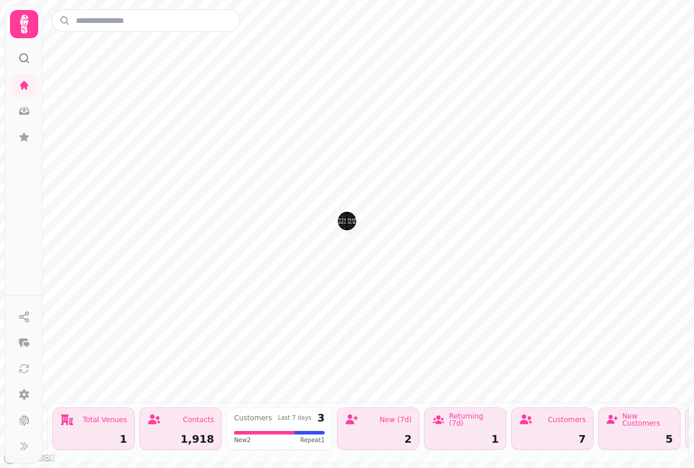
click at [26, 89] on icon at bounding box center [24, 85] width 9 height 9
click at [25, 26] on icon at bounding box center [24, 24] width 24 height 24
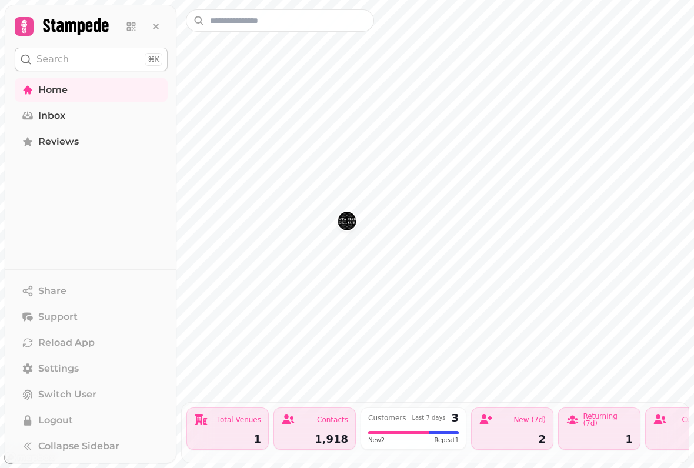
click at [30, 29] on icon at bounding box center [24, 26] width 16 height 16
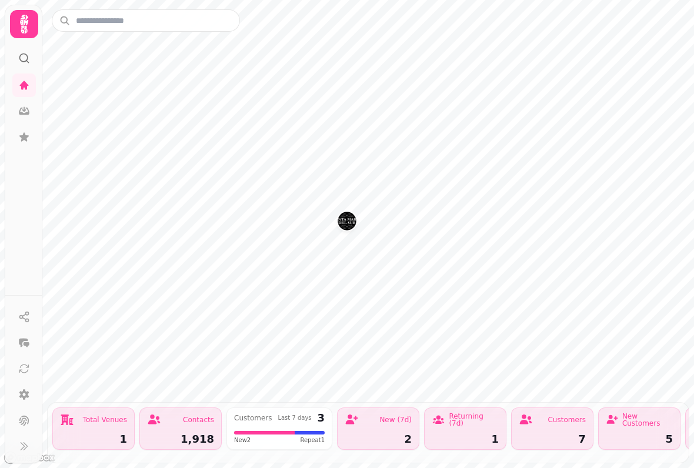
click at [18, 30] on icon at bounding box center [24, 24] width 24 height 24
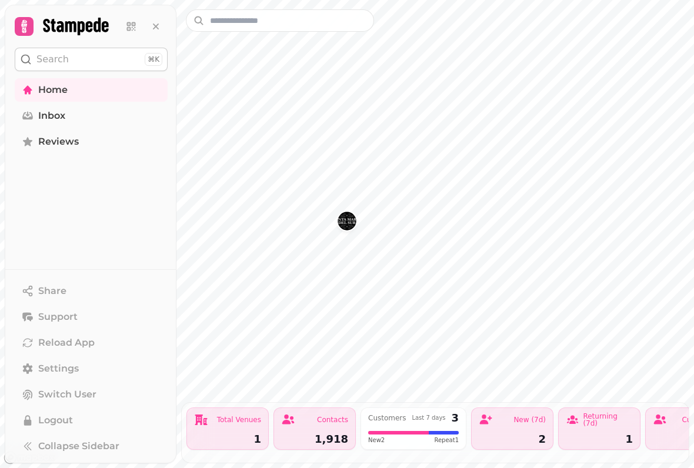
click at [46, 92] on span "Home" at bounding box center [52, 90] width 29 height 14
click at [150, 25] on icon at bounding box center [156, 27] width 12 height 12
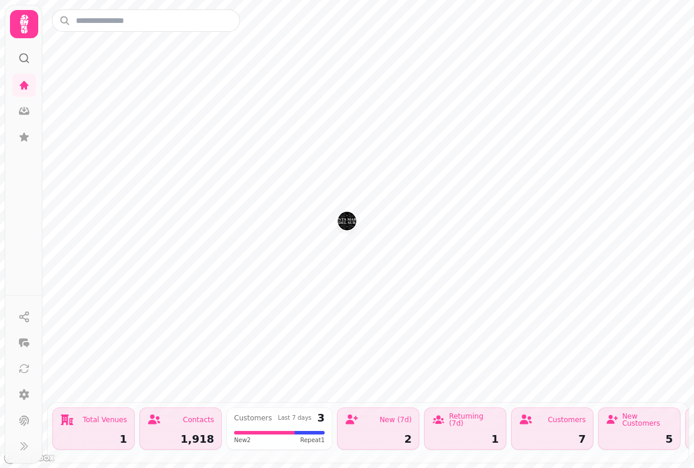
click at [16, 75] on link at bounding box center [24, 86] width 24 height 24
click at [26, 114] on icon at bounding box center [24, 112] width 11 height 8
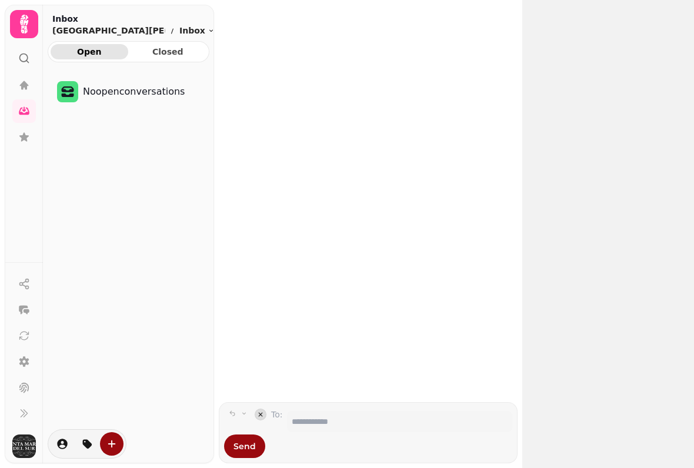
click at [25, 84] on icon at bounding box center [24, 85] width 9 height 9
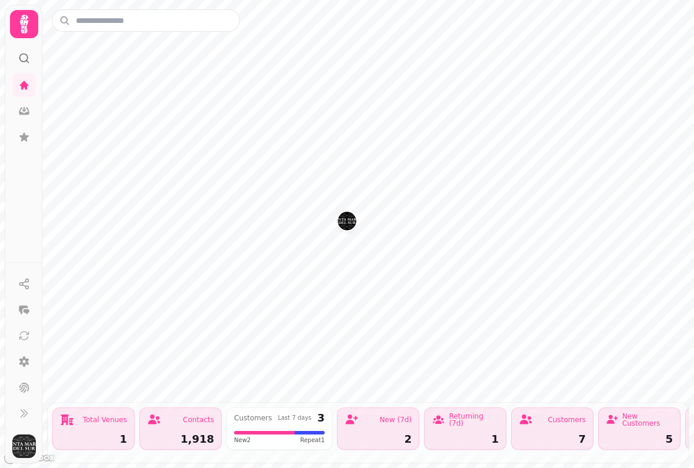
click at [348, 223] on img "Santa Maria del Sur" at bounding box center [347, 221] width 18 height 18
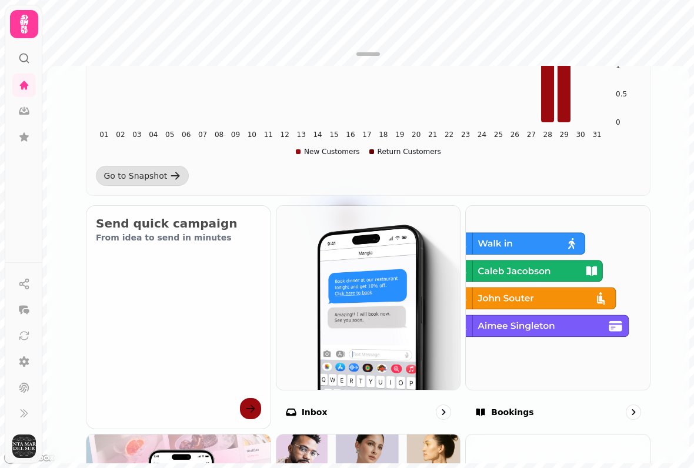
scroll to position [360, 0]
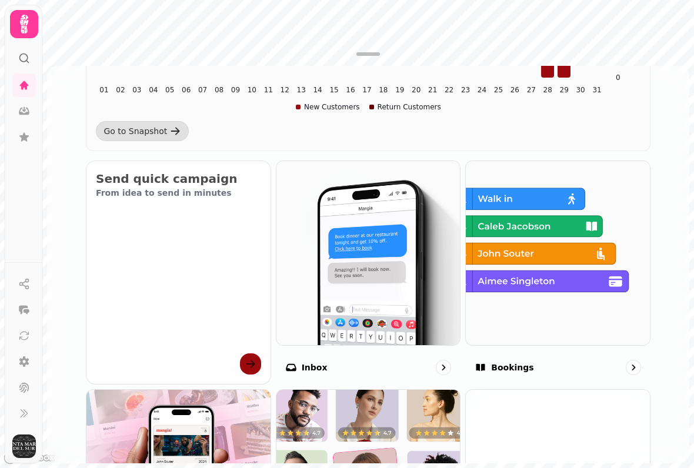
click at [573, 317] on img at bounding box center [558, 253] width 184 height 184
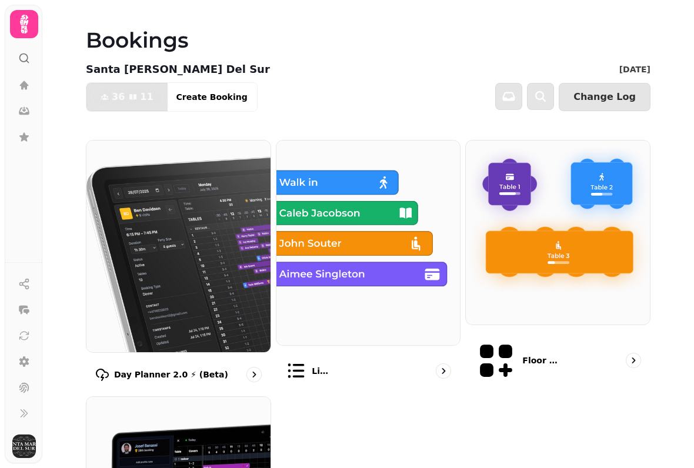
click at [563, 311] on img at bounding box center [558, 233] width 184 height 184
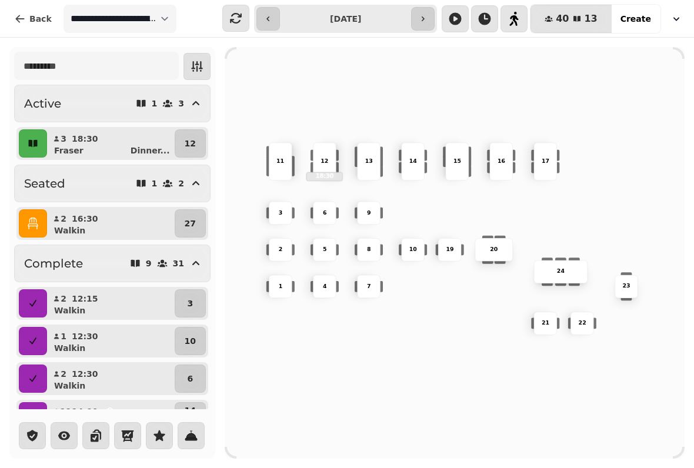
click at [365, 158] on p "13" at bounding box center [369, 162] width 8 height 8
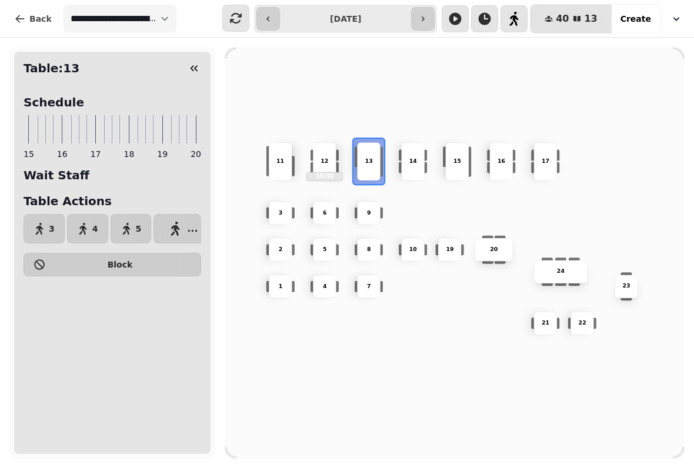
click at [171, 225] on icon "button" at bounding box center [175, 229] width 14 height 14
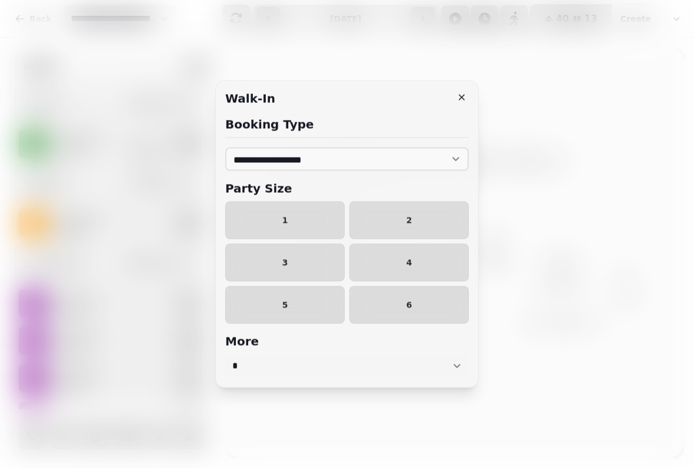
click at [272, 219] on span "1" at bounding box center [284, 220] width 99 height 8
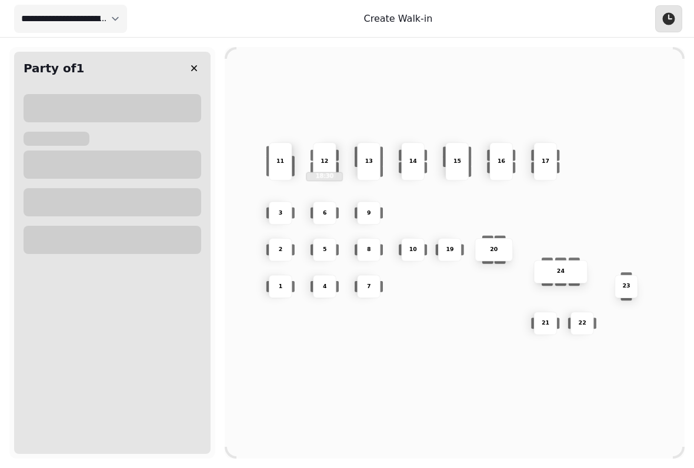
select select "****"
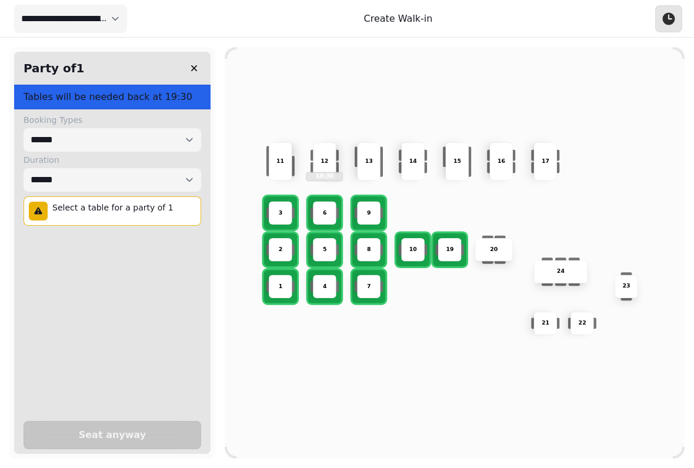
click at [373, 162] on div "13" at bounding box center [369, 161] width 24 height 38
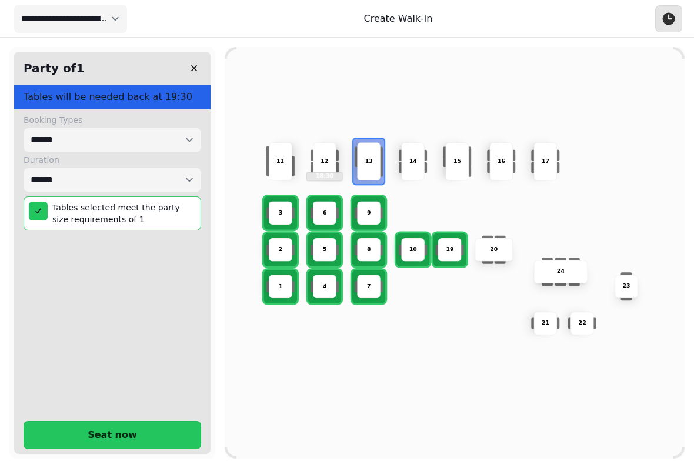
click at [116, 430] on span "Seat now" at bounding box center [112, 434] width 148 height 9
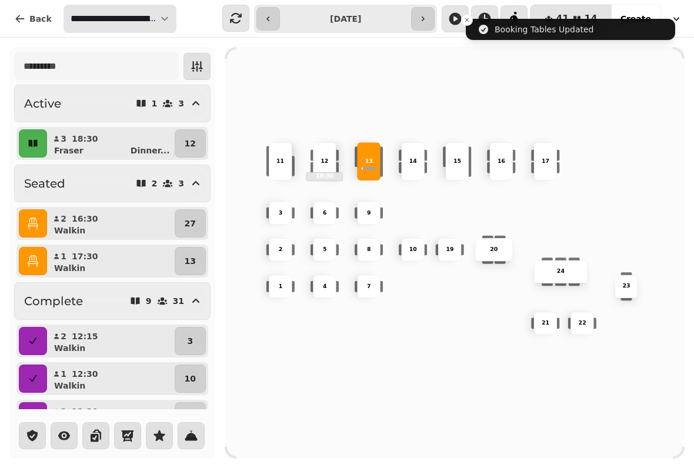
click at [99, 5] on select "**********" at bounding box center [120, 19] width 113 height 28
select select "**********"
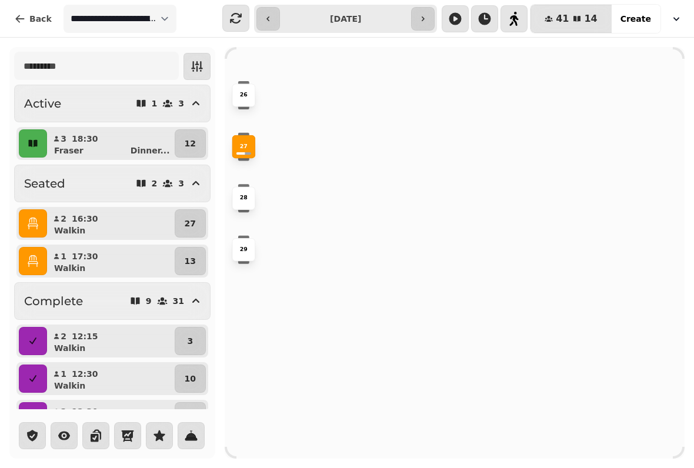
click at [252, 147] on div "27" at bounding box center [244, 147] width 22 height 8
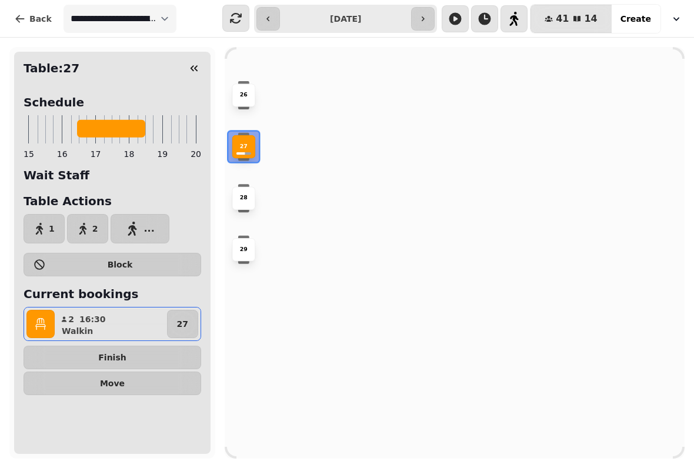
select select "****"
click at [76, 350] on button "Finish" at bounding box center [113, 358] width 178 height 24
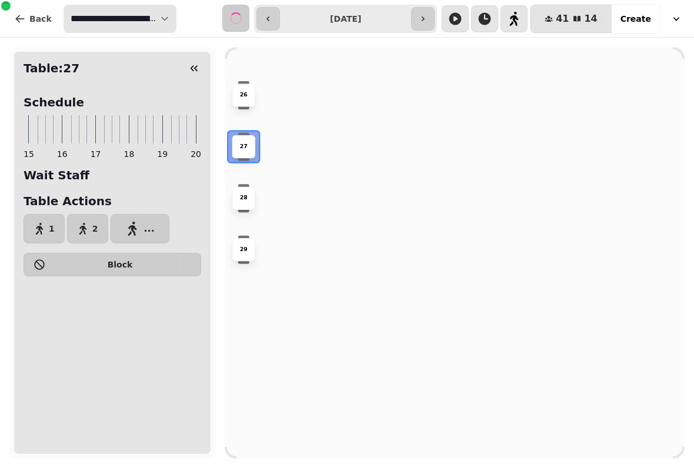
click at [117, 14] on select "**********" at bounding box center [120, 19] width 113 height 28
select select "**********"
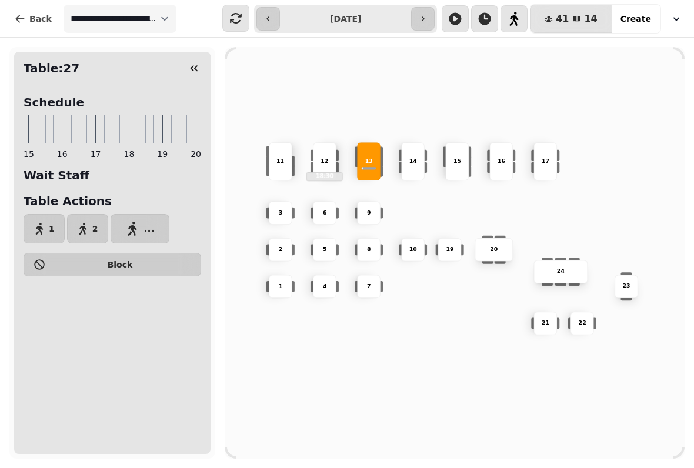
click at [195, 68] on icon "button" at bounding box center [194, 68] width 7 height 6
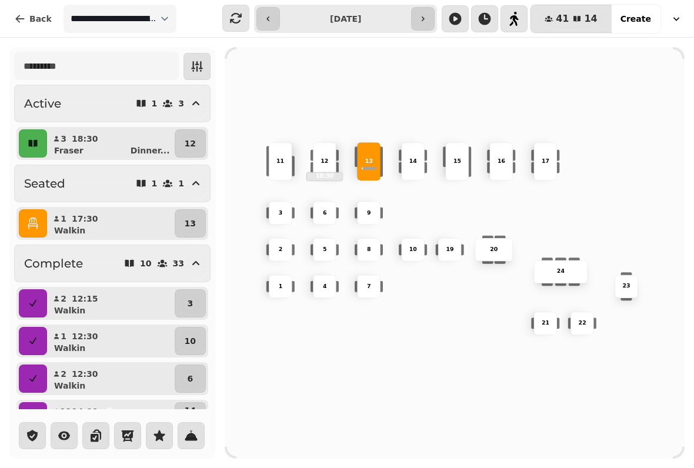
select select "****"
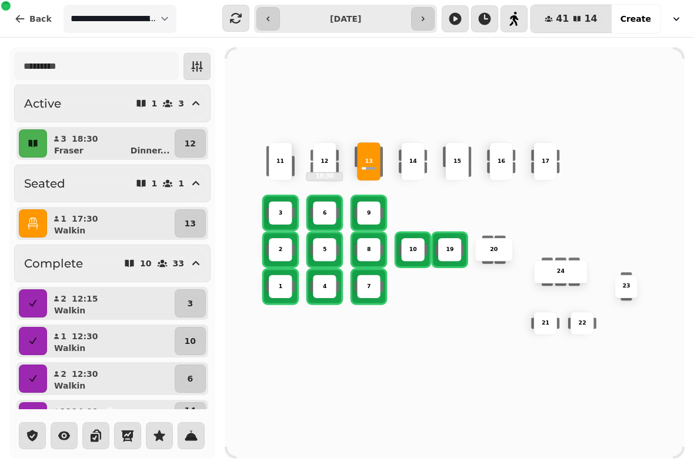
select select "****"
click at [34, 211] on button "button" at bounding box center [33, 223] width 28 height 28
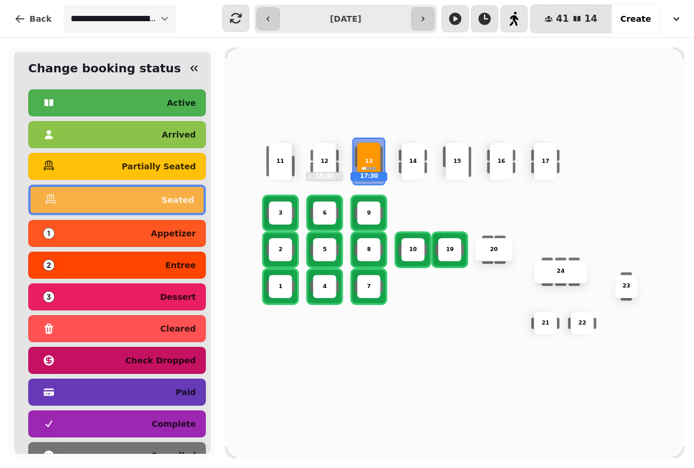
click at [298, 359] on div "10 2 19 20 4 5 11 9 15 24 16 7 17 23 22 3 21 1 13 17:30 6 8 12 18:30 14" at bounding box center [455, 253] width 460 height 368
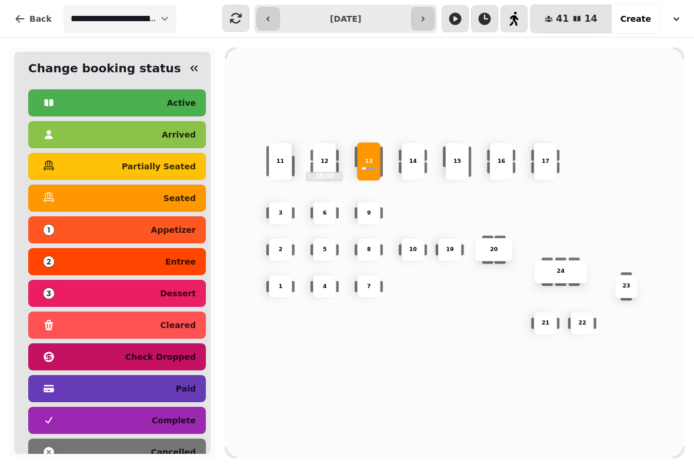
click at [193, 66] on icon "button" at bounding box center [194, 68] width 7 height 6
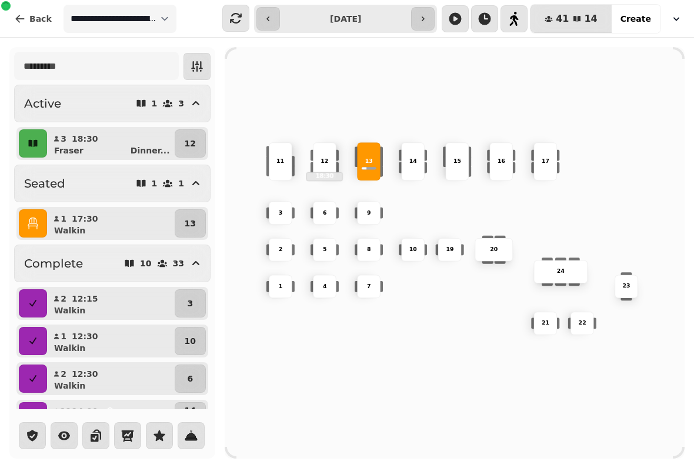
click at [260, 14] on button "button" at bounding box center [268, 19] width 24 height 24
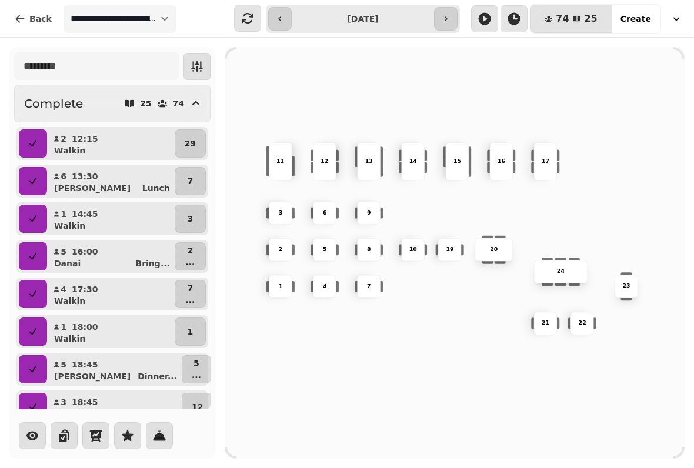
scroll to position [-1, 0]
click at [450, 19] on icon "button" at bounding box center [445, 18] width 9 height 9
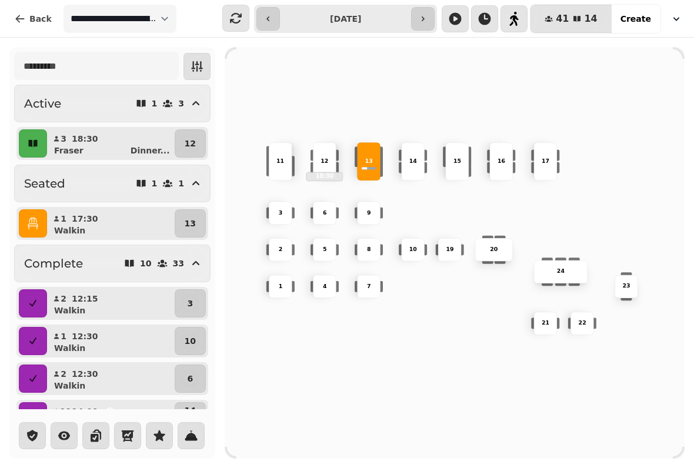
click at [435, 17] on button "button" at bounding box center [423, 19] width 24 height 24
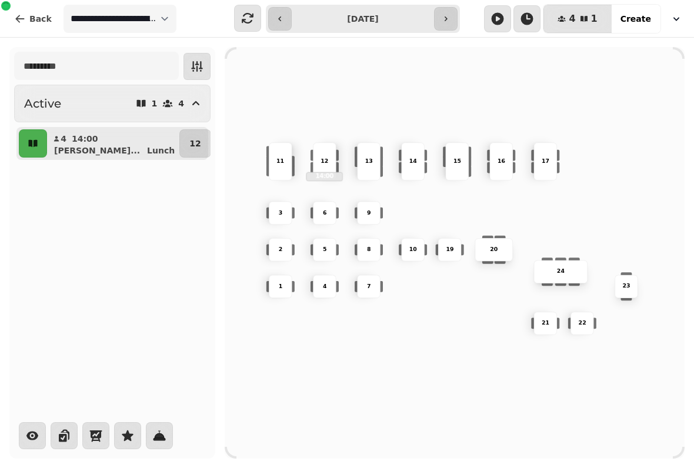
click at [444, 18] on icon "button" at bounding box center [445, 18] width 9 height 9
click at [289, 17] on button "button" at bounding box center [280, 19] width 24 height 24
click at [306, 15] on input "**********" at bounding box center [363, 18] width 138 height 19
click at [284, 11] on button "button" at bounding box center [280, 19] width 24 height 24
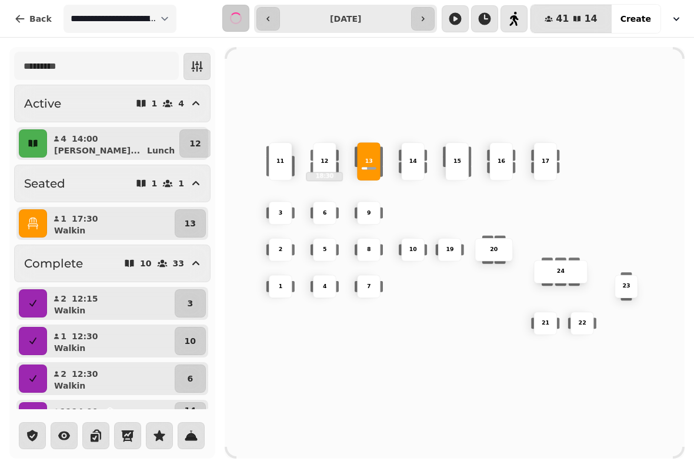
type input "**********"
click at [198, 228] on button "13" at bounding box center [190, 223] width 31 height 28
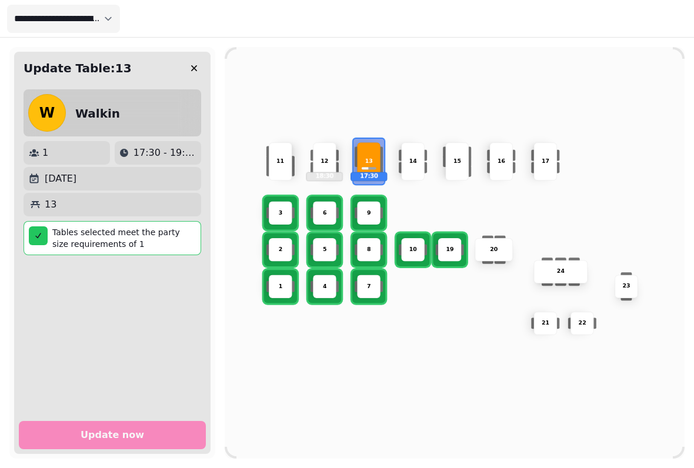
click at [198, 58] on button "button" at bounding box center [194, 68] width 24 height 24
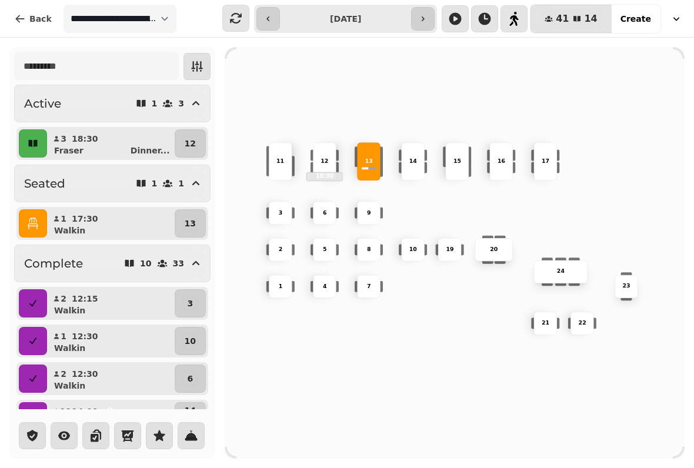
click at [46, 215] on button "button" at bounding box center [33, 223] width 28 height 28
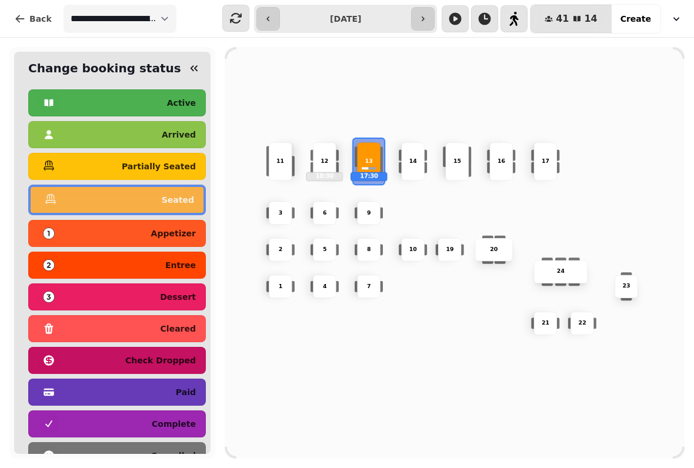
click at [166, 420] on p "complete" at bounding box center [174, 424] width 44 height 8
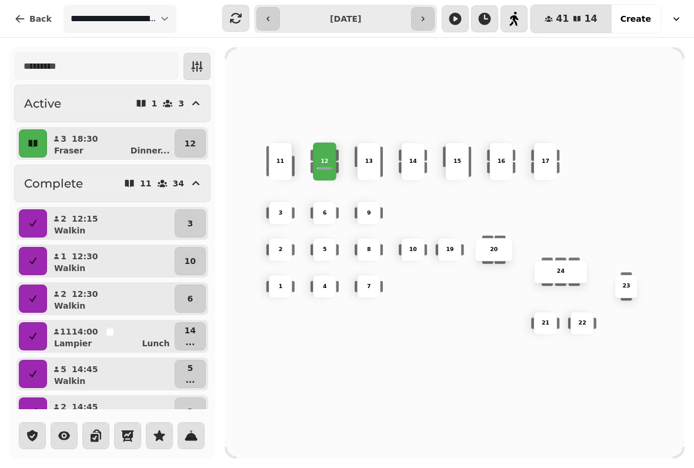
click at [185, 151] on button "12" at bounding box center [190, 143] width 31 height 28
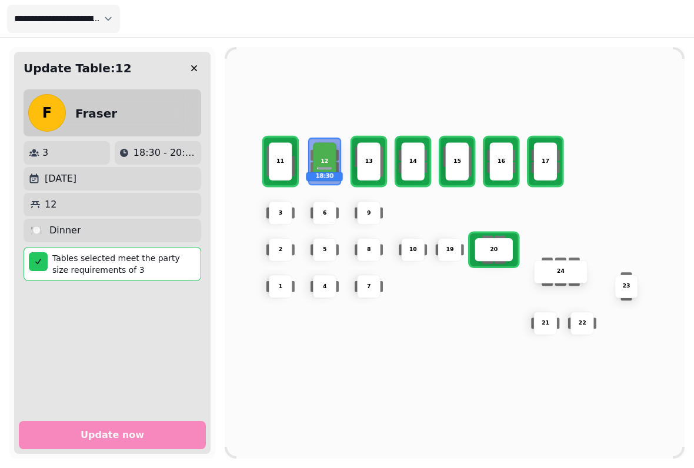
click at [283, 168] on div "11" at bounding box center [281, 161] width 24 height 38
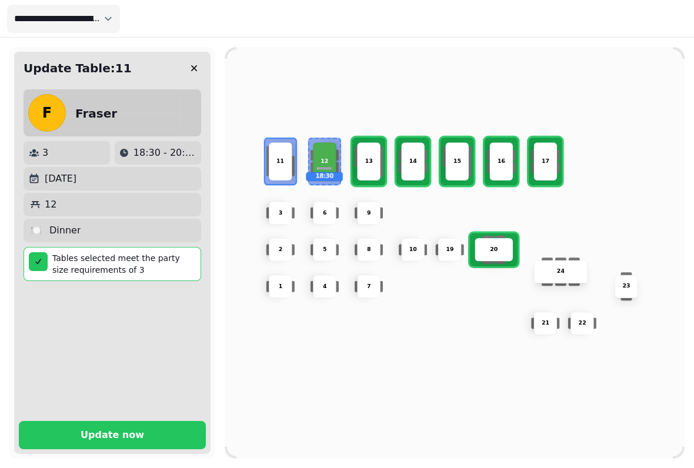
click at [134, 430] on p "Update now" at bounding box center [113, 434] width 64 height 9
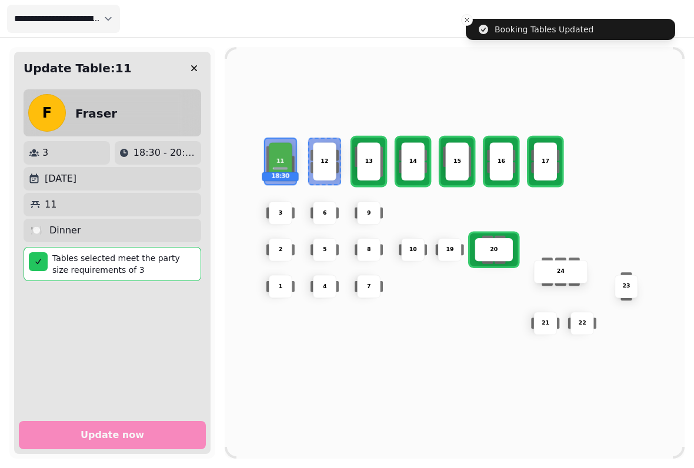
click at [189, 69] on icon "button" at bounding box center [194, 68] width 12 height 12
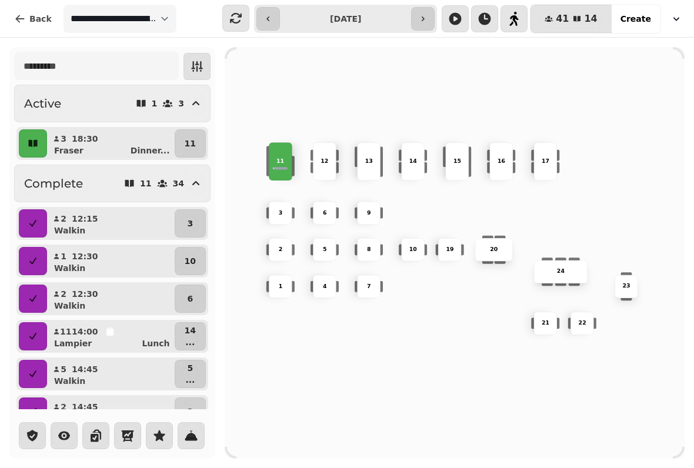
click at [44, 143] on button "button" at bounding box center [33, 143] width 28 height 28
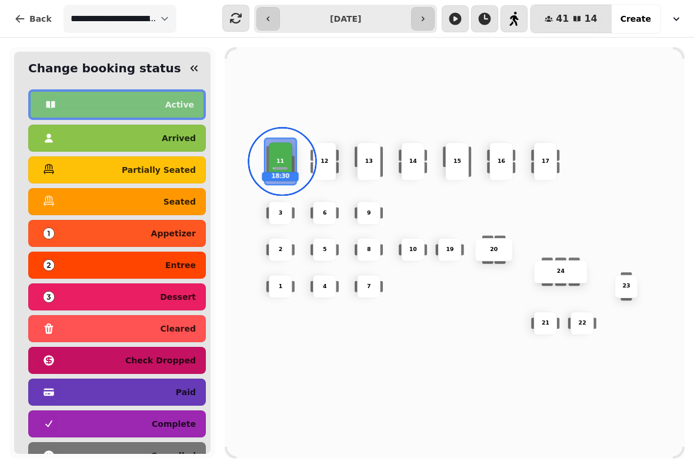
click at [183, 198] on p "seated" at bounding box center [179, 202] width 32 height 8
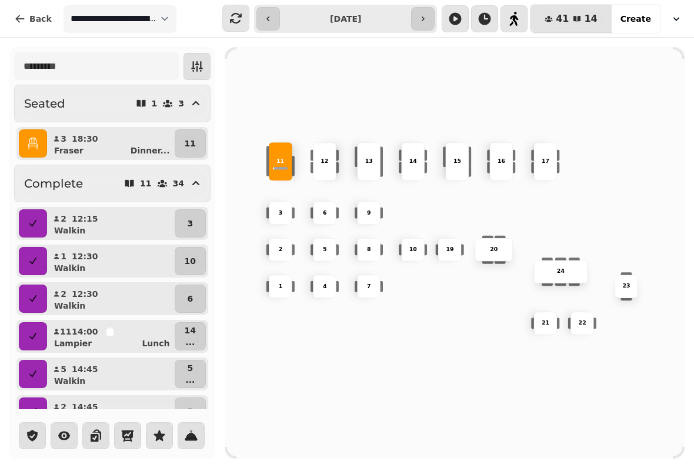
click at [190, 146] on p "11" at bounding box center [190, 144] width 11 height 12
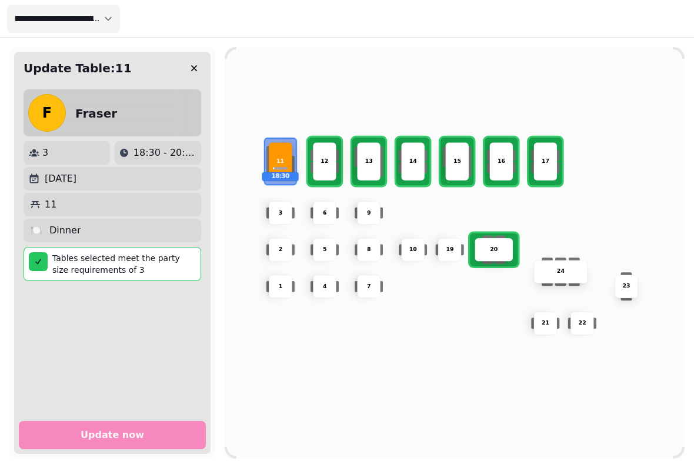
click at [277, 209] on div "3" at bounding box center [280, 213] width 22 height 8
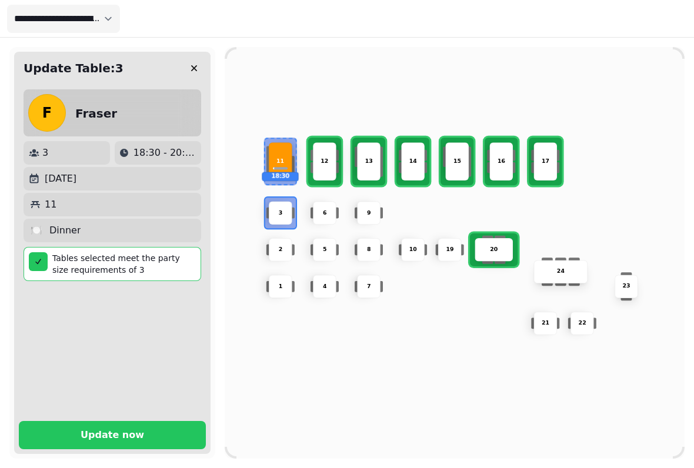
click at [282, 246] on p "2" at bounding box center [281, 250] width 4 height 8
click at [262, 159] on div "11 18:30" at bounding box center [280, 161] width 55 height 41
click at [280, 162] on div "11 18:30" at bounding box center [281, 161] width 24 height 38
click at [88, 421] on button "Update now" at bounding box center [112, 435] width 187 height 28
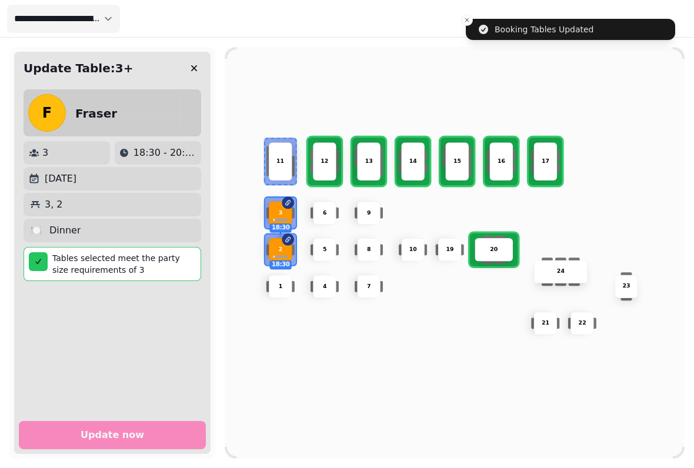
click at [194, 58] on button "button" at bounding box center [194, 68] width 24 height 24
